Goal: Task Accomplishment & Management: Manage account settings

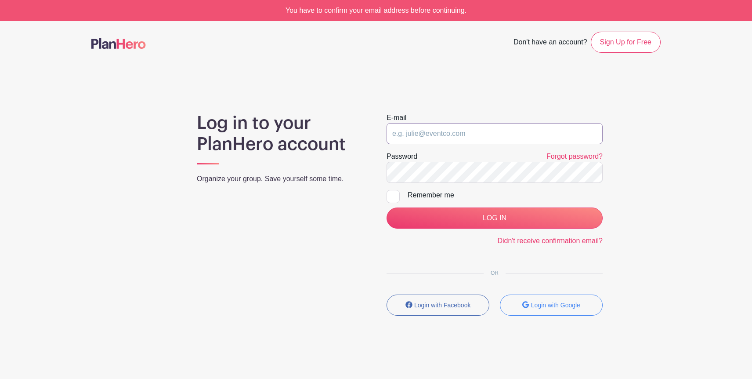
click at [465, 136] on input "email" at bounding box center [495, 133] width 216 height 21
type input "[EMAIL_ADDRESS][DOMAIN_NAME]"
click at [396, 196] on div at bounding box center [393, 196] width 13 height 13
click at [392, 196] on input "Remember me" at bounding box center [390, 193] width 6 height 6
checkbox input "true"
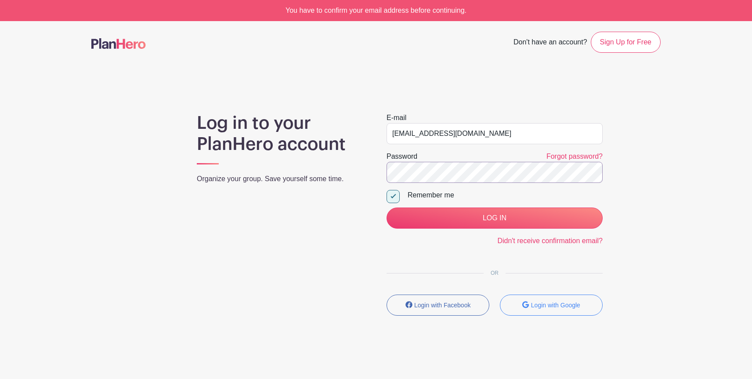
click at [387, 207] on input "LOG IN" at bounding box center [495, 217] width 216 height 21
